Goal: Task Accomplishment & Management: Complete application form

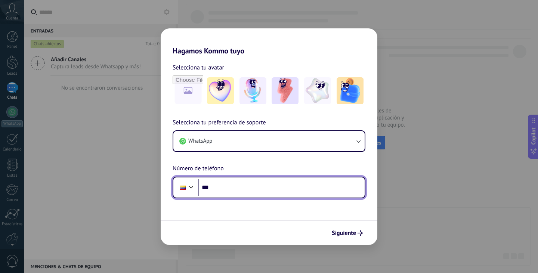
click at [301, 191] on input "***" at bounding box center [281, 187] width 167 height 17
type input "**********"
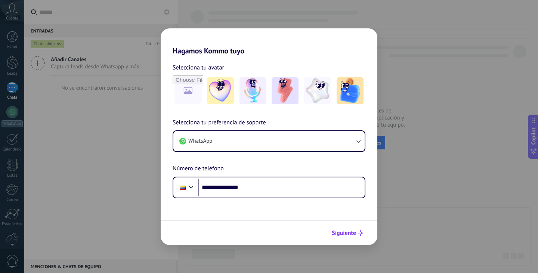
click at [348, 234] on span "Siguiente" at bounding box center [344, 232] width 24 height 5
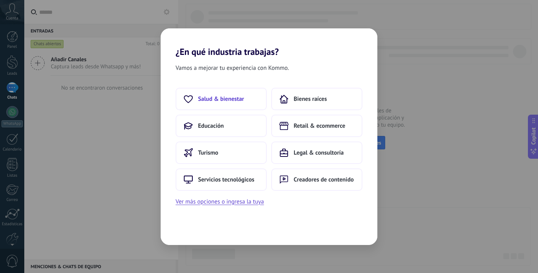
click at [230, 95] on span "Salud & bienestar" at bounding box center [221, 98] width 46 height 7
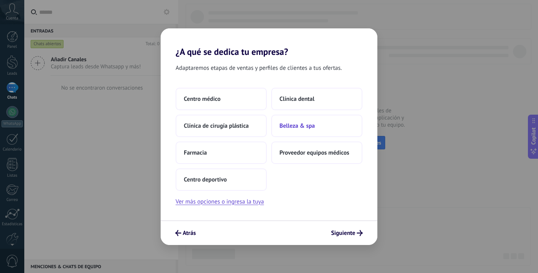
click at [287, 122] on span "Belleza & spa" at bounding box center [296, 125] width 35 height 7
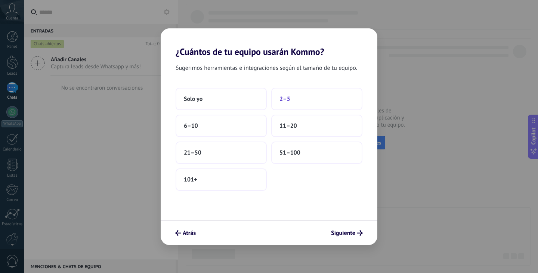
click at [285, 100] on span "2–5" at bounding box center [284, 98] width 11 height 7
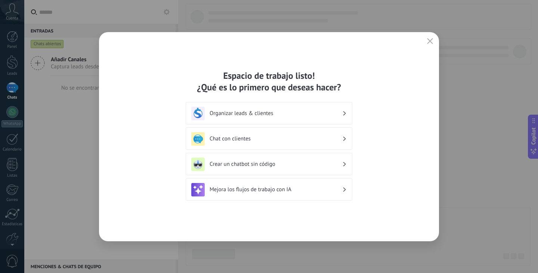
click at [249, 139] on h3 "Chat con clientes" at bounding box center [275, 138] width 133 height 7
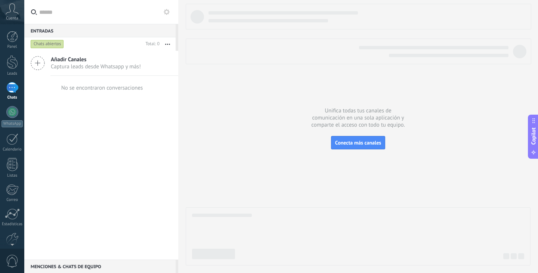
scroll to position [38, 0]
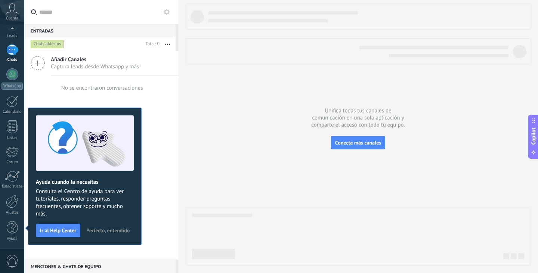
click at [39, 64] on icon at bounding box center [38, 63] width 14 height 14
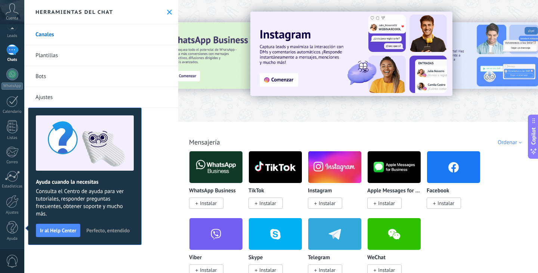
click at [95, 230] on span "Perfecto, entendido" at bounding box center [107, 230] width 43 height 5
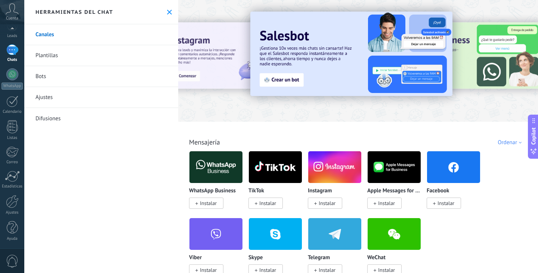
click at [52, 31] on link "Canales" at bounding box center [101, 34] width 154 height 21
click at [49, 55] on link "Plantillas" at bounding box center [101, 55] width 154 height 21
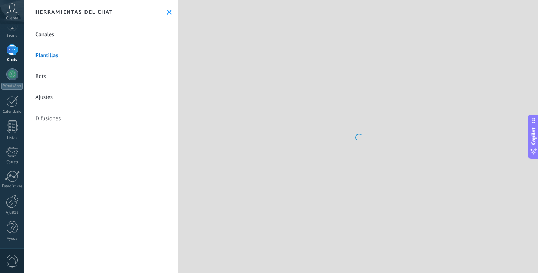
click at [49, 35] on link "Canales" at bounding box center [101, 34] width 154 height 21
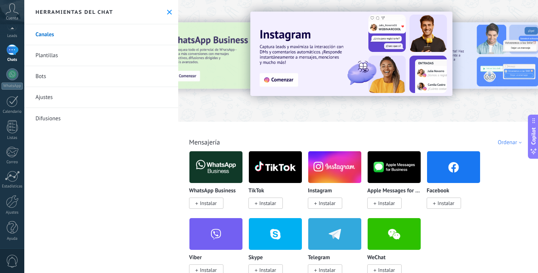
click at [45, 34] on link "Canales" at bounding box center [101, 34] width 154 height 21
click at [12, 12] on icon at bounding box center [12, 8] width 13 height 11
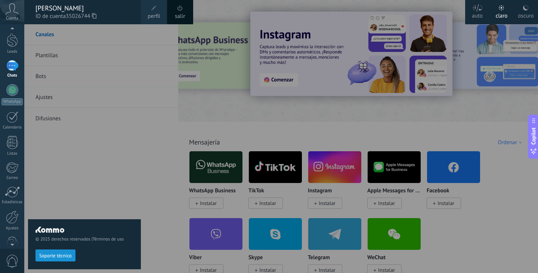
scroll to position [0, 0]
click at [12, 38] on div at bounding box center [12, 36] width 11 height 11
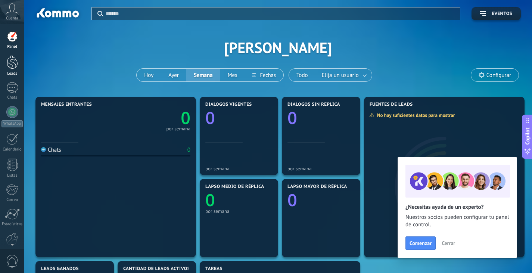
click at [13, 60] on div at bounding box center [12, 62] width 11 height 14
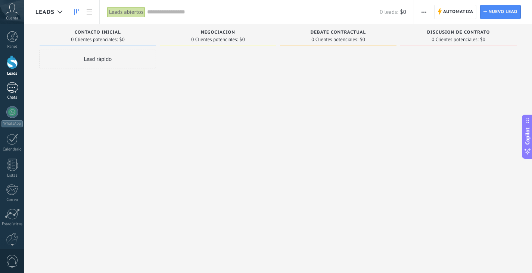
click at [17, 86] on div at bounding box center [12, 87] width 12 height 11
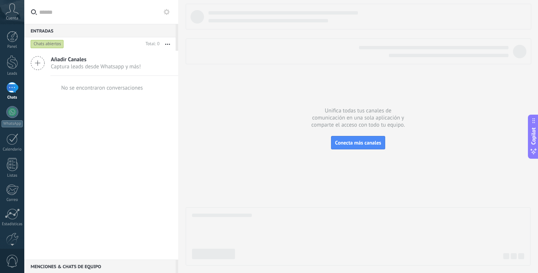
click at [36, 62] on icon at bounding box center [38, 63] width 14 height 14
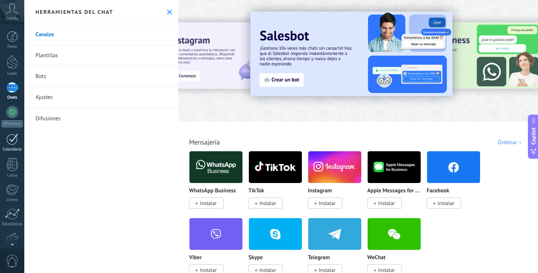
click at [15, 141] on div at bounding box center [12, 139] width 12 height 12
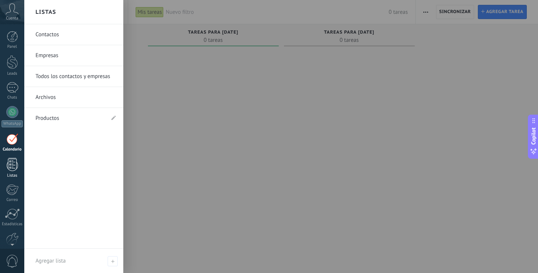
click at [12, 165] on div at bounding box center [12, 164] width 11 height 13
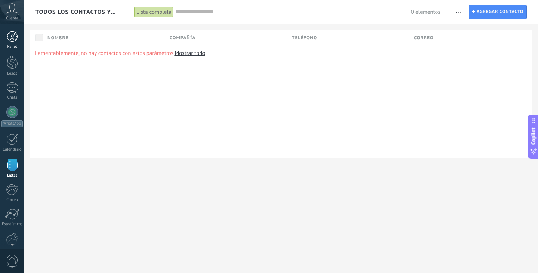
click at [11, 36] on div at bounding box center [12, 36] width 11 height 11
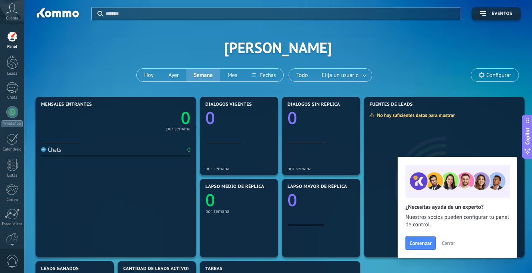
click at [12, 6] on icon at bounding box center [12, 8] width 13 height 11
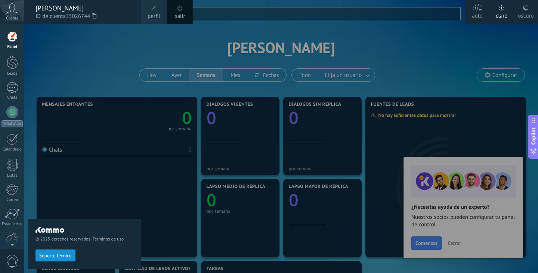
drag, startPoint x: 54, startPoint y: 13, endPoint x: 50, endPoint y: 14, distance: 4.3
click at [53, 13] on span "ID de cuenta 35026744" at bounding box center [84, 16] width 98 height 8
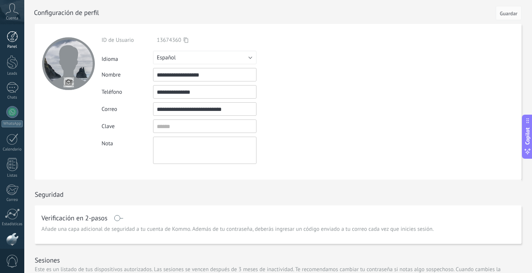
click at [13, 37] on div at bounding box center [12, 36] width 11 height 11
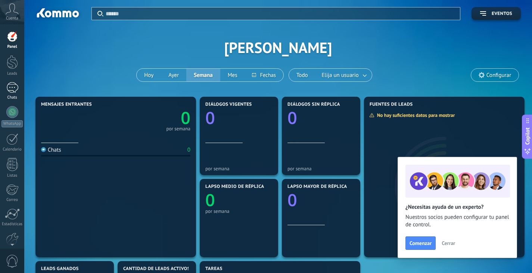
click at [15, 83] on div at bounding box center [12, 87] width 12 height 11
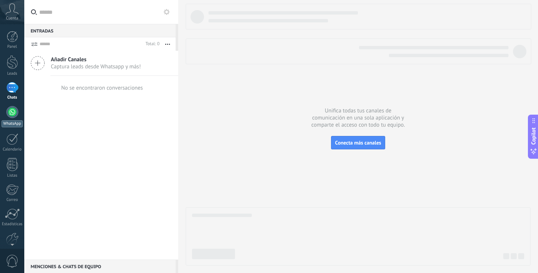
click at [11, 116] on div at bounding box center [12, 112] width 12 height 12
